Goal: Information Seeking & Learning: Learn about a topic

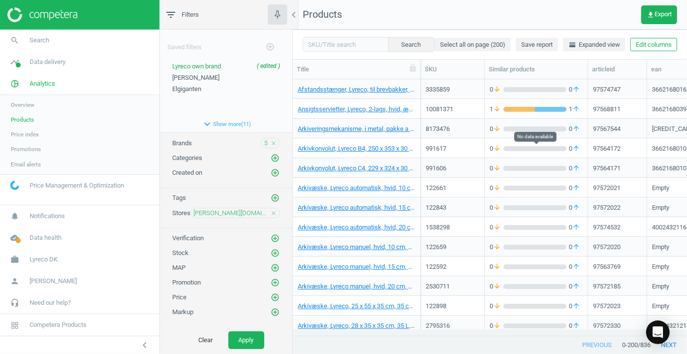
scroll to position [243, 387]
click at [15, 22] on img at bounding box center [42, 14] width 70 height 15
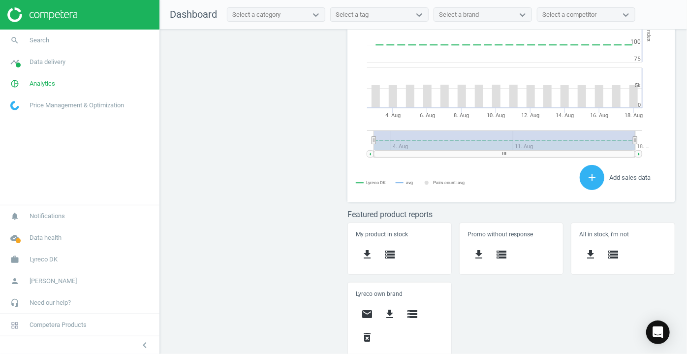
scroll to position [294, 0]
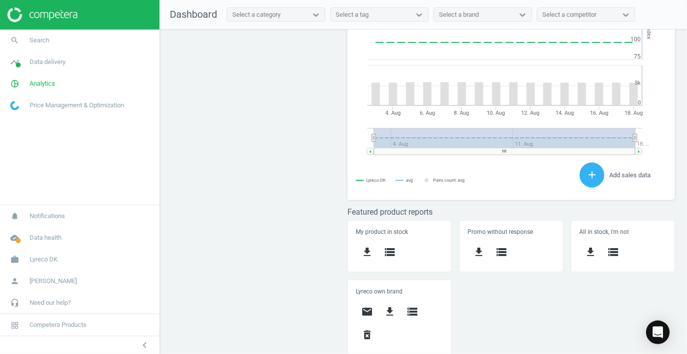
click at [59, 109] on span "Price Management & Optimization" at bounding box center [77, 105] width 95 height 9
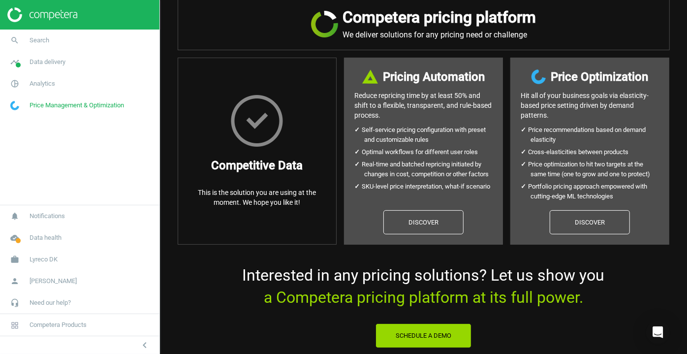
scroll to position [24, 0]
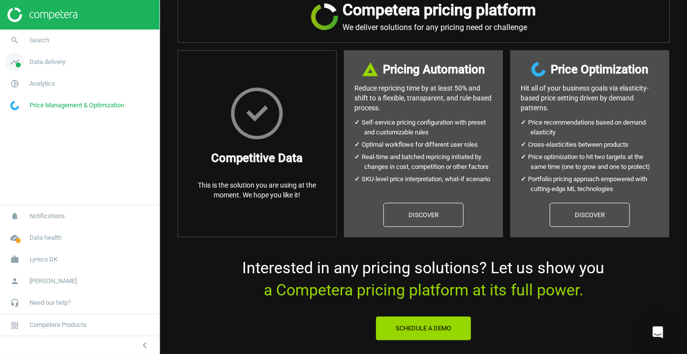
click at [54, 63] on span "Data delivery" at bounding box center [48, 62] width 36 height 9
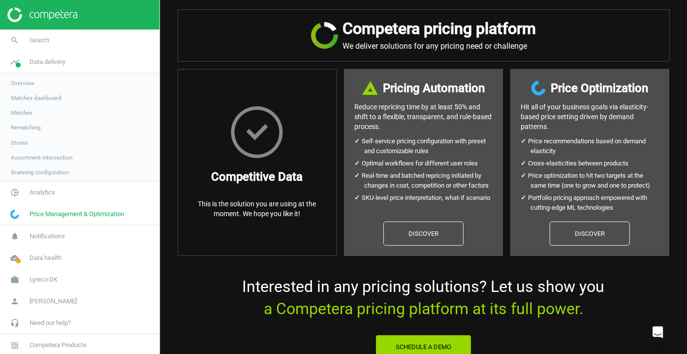
scroll to position [4, 0]
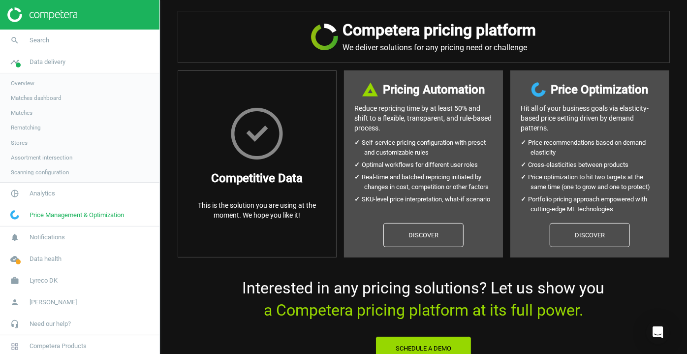
click at [22, 83] on span "Overview" at bounding box center [23, 83] width 24 height 8
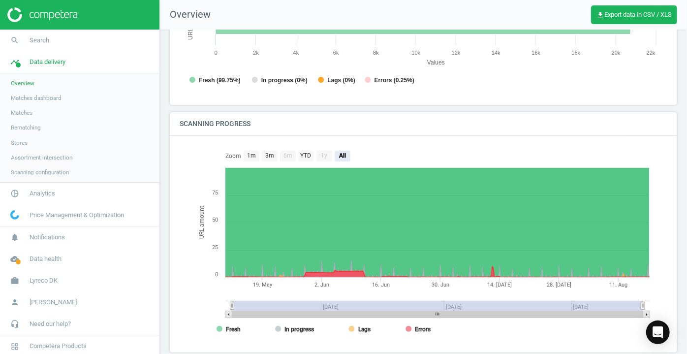
scroll to position [178, 0]
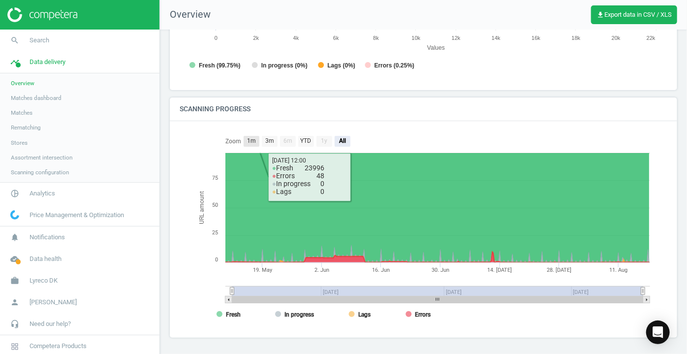
click at [252, 140] on text "1m" at bounding box center [251, 140] width 9 height 7
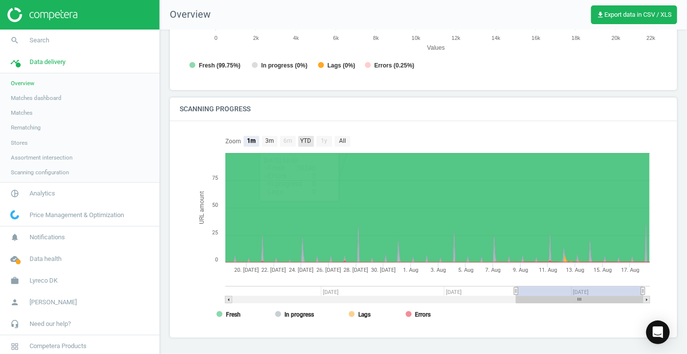
click at [305, 137] on text "YTD" at bounding box center [305, 140] width 11 height 7
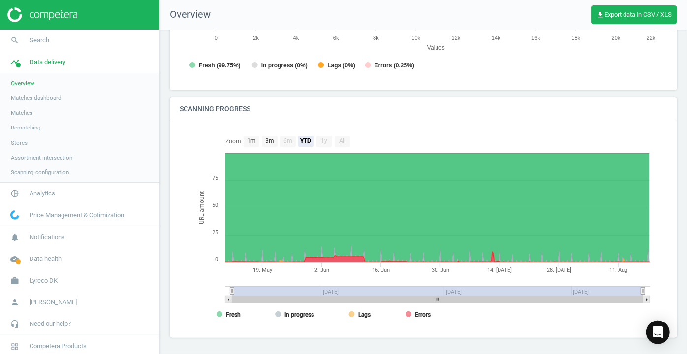
click at [345, 137] on text "All" at bounding box center [342, 140] width 7 height 7
click at [307, 139] on text "YTD" at bounding box center [305, 140] width 11 height 7
click at [267, 140] on text "3m" at bounding box center [269, 140] width 9 height 7
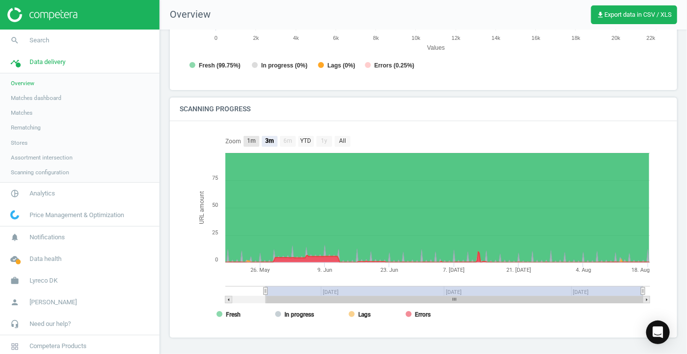
click at [254, 140] on text "1m" at bounding box center [251, 140] width 9 height 7
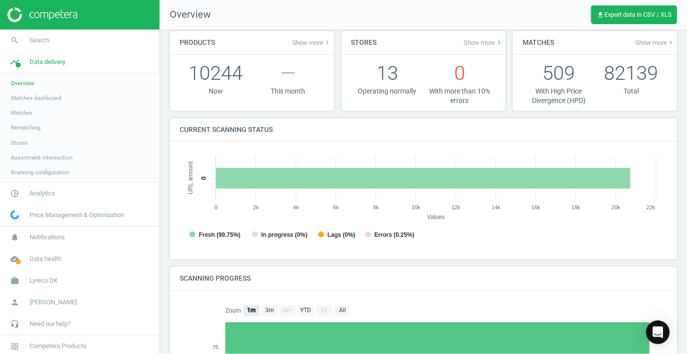
scroll to position [0, 0]
